Goal: Information Seeking & Learning: Find specific fact

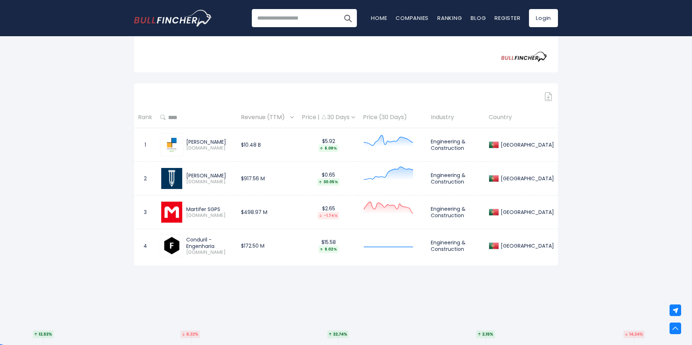
scroll to position [254, 0]
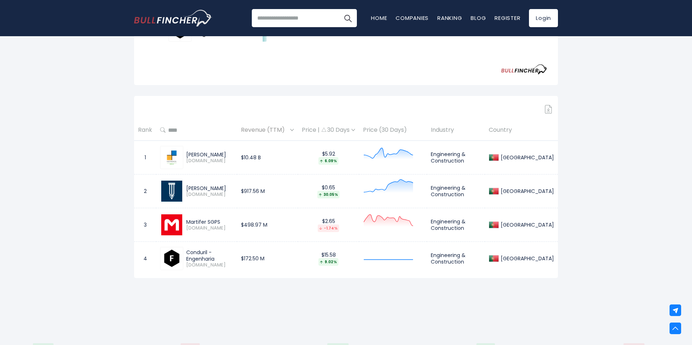
click at [179, 188] on img at bounding box center [171, 191] width 21 height 21
click at [206, 188] on div "[PERSON_NAME]" at bounding box center [209, 188] width 47 height 7
click at [546, 192] on div "[GEOGRAPHIC_DATA]" at bounding box center [526, 191] width 55 height 7
click at [537, 162] on div "[GEOGRAPHIC_DATA]" at bounding box center [521, 157] width 65 height 10
click at [468, 189] on td "Engineering & Construction" at bounding box center [456, 192] width 58 height 34
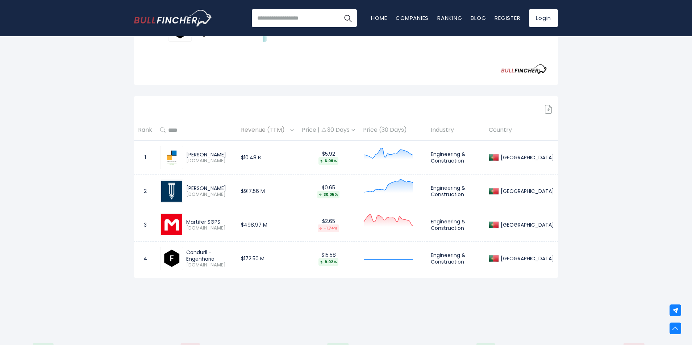
click at [351, 184] on td "$0.65 30.05%" at bounding box center [328, 192] width 61 height 34
drag, startPoint x: 343, startPoint y: 189, endPoint x: 334, endPoint y: 206, distance: 19.0
click at [343, 190] on div "$0.65 30.05%" at bounding box center [328, 191] width 53 height 14
drag, startPoint x: 330, startPoint y: 215, endPoint x: 330, endPoint y: 220, distance: 4.8
click at [330, 216] on td "$2.65 -1.74%" at bounding box center [328, 225] width 61 height 34
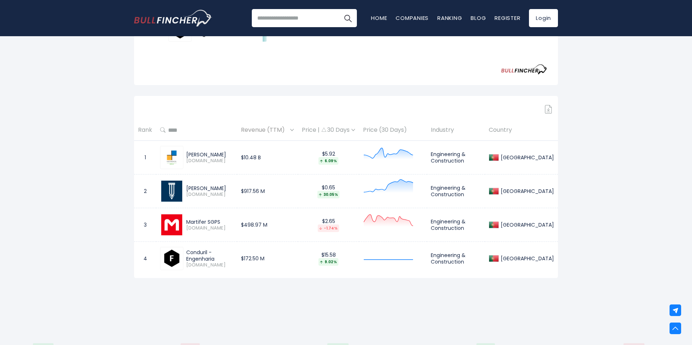
click at [333, 230] on div "-1.74%" at bounding box center [328, 229] width 21 height 8
click at [267, 224] on td "$498.97 M" at bounding box center [267, 225] width 61 height 34
click at [264, 256] on td "$172.50 M" at bounding box center [267, 259] width 61 height 34
click at [506, 71] on div "Created with Highcharts 12.1.2 $10.48 B ​ $10.48 B $917.56 M ​ $917.56 M $498.9…" at bounding box center [346, 1] width 424 height 167
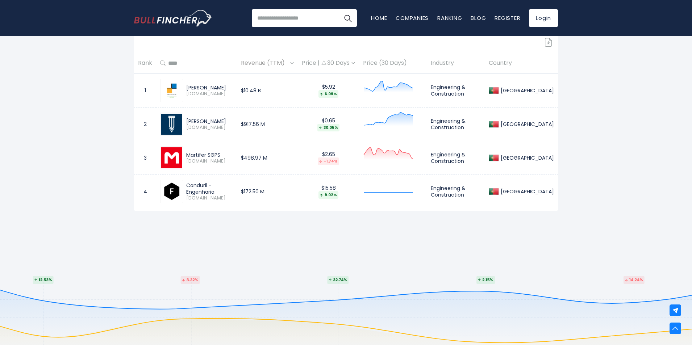
scroll to position [326, 0]
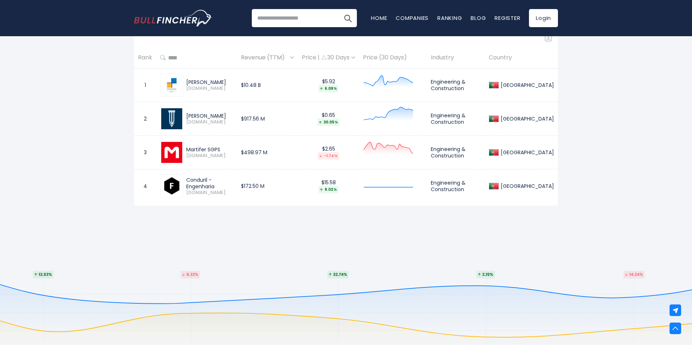
click at [456, 58] on th "Industry" at bounding box center [456, 57] width 58 height 21
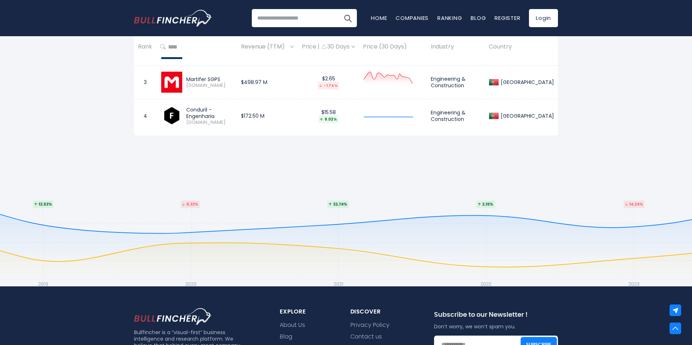
scroll to position [217, 0]
